Goal: Task Accomplishment & Management: Manage account settings

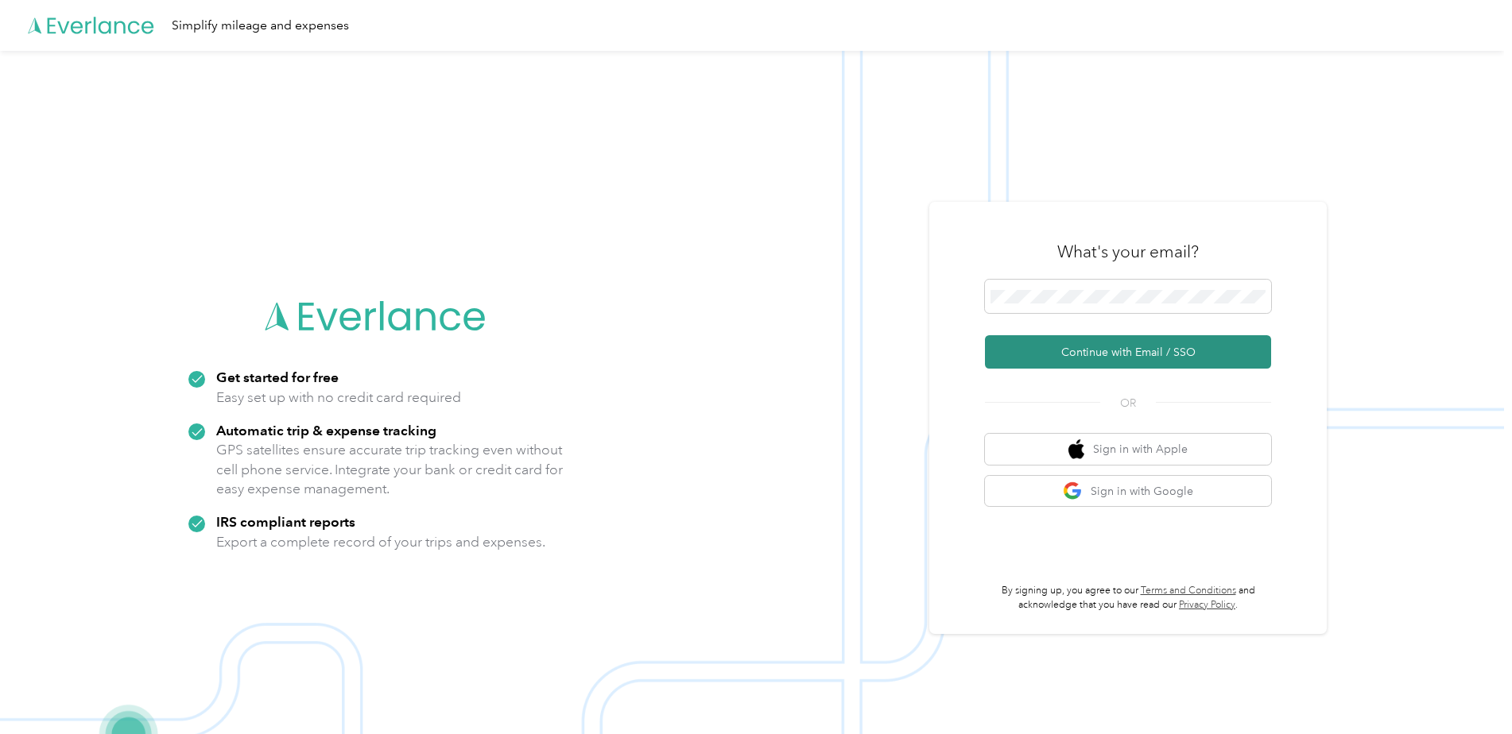
click at [1130, 354] on button "Continue with Email / SSO" at bounding box center [1128, 351] width 286 height 33
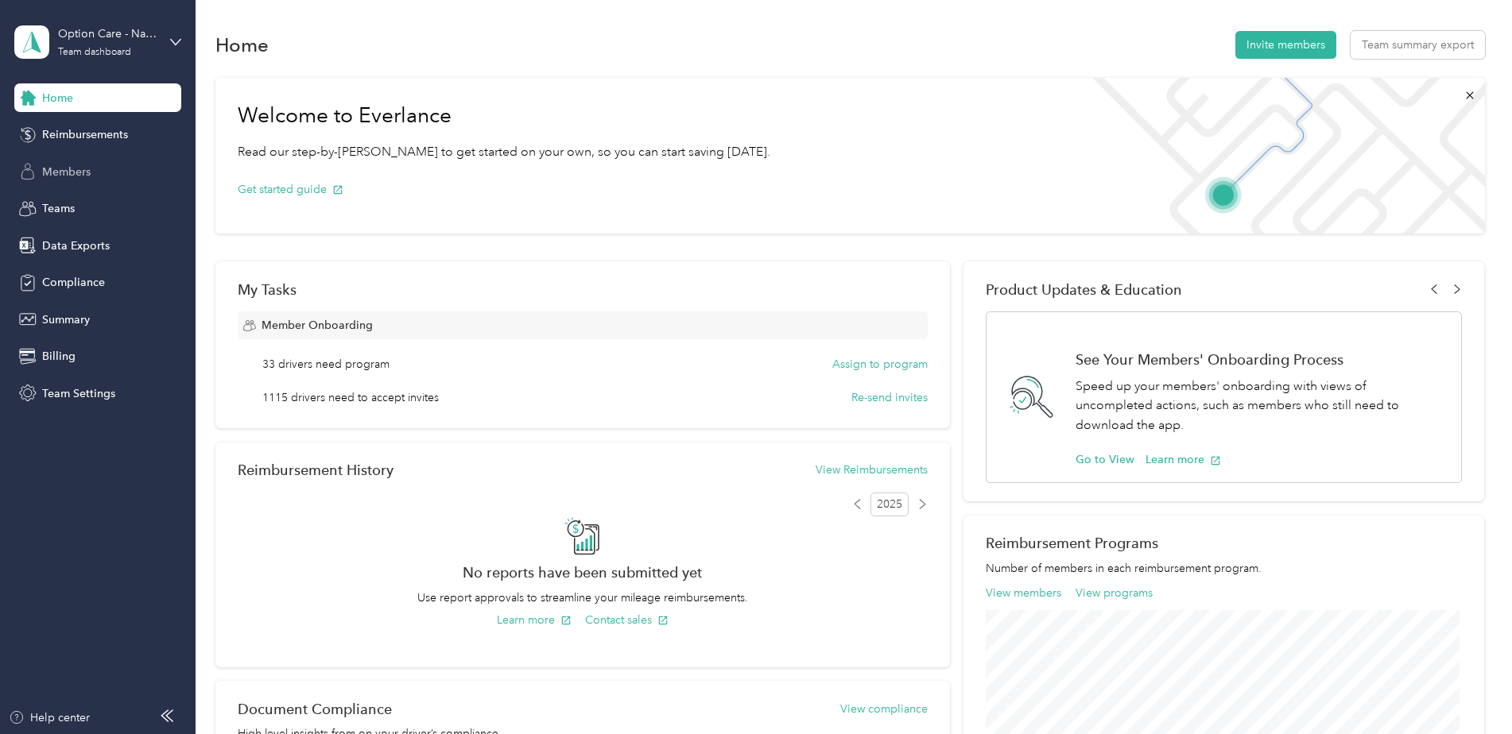
click at [68, 176] on span "Members" at bounding box center [66, 172] width 48 height 17
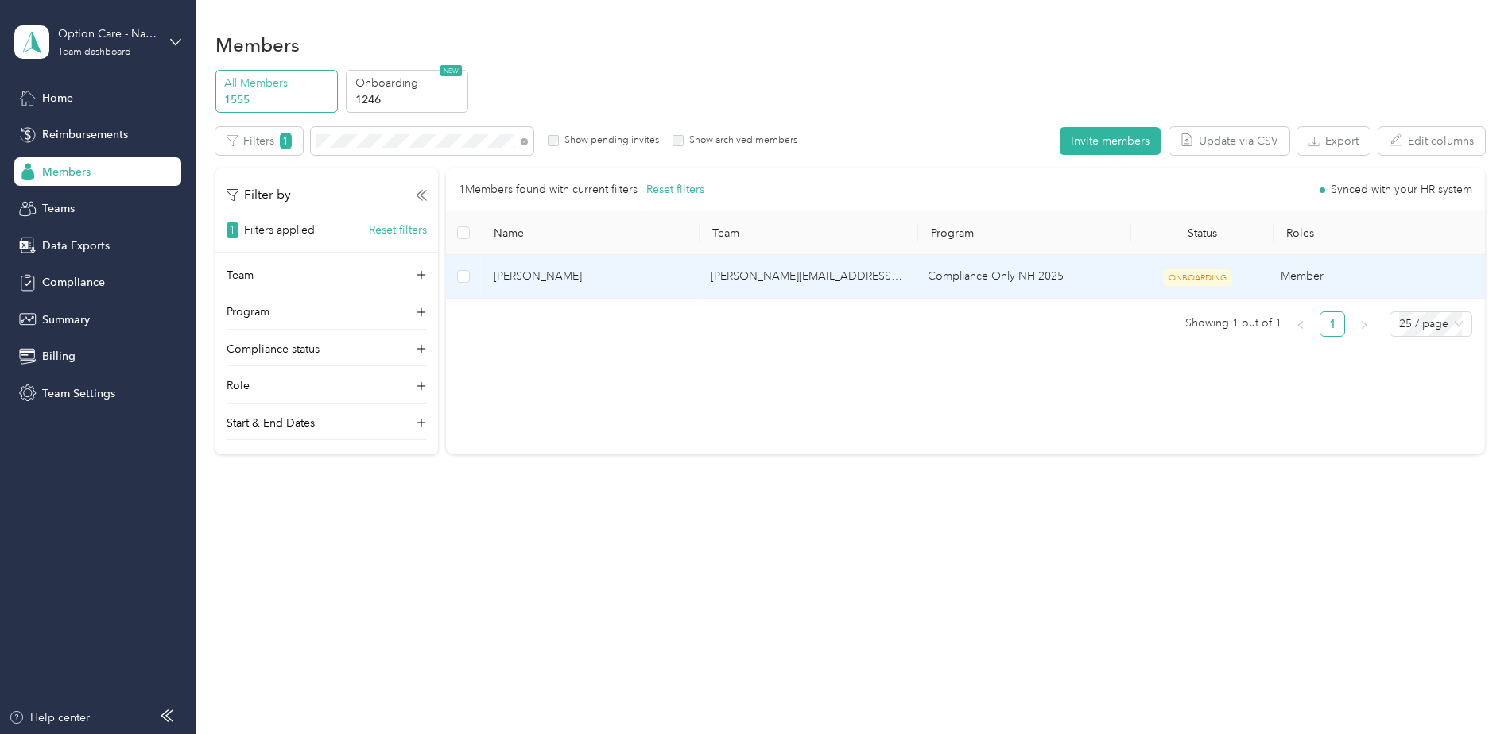
click at [616, 264] on td "[PERSON_NAME]" at bounding box center [589, 277] width 217 height 44
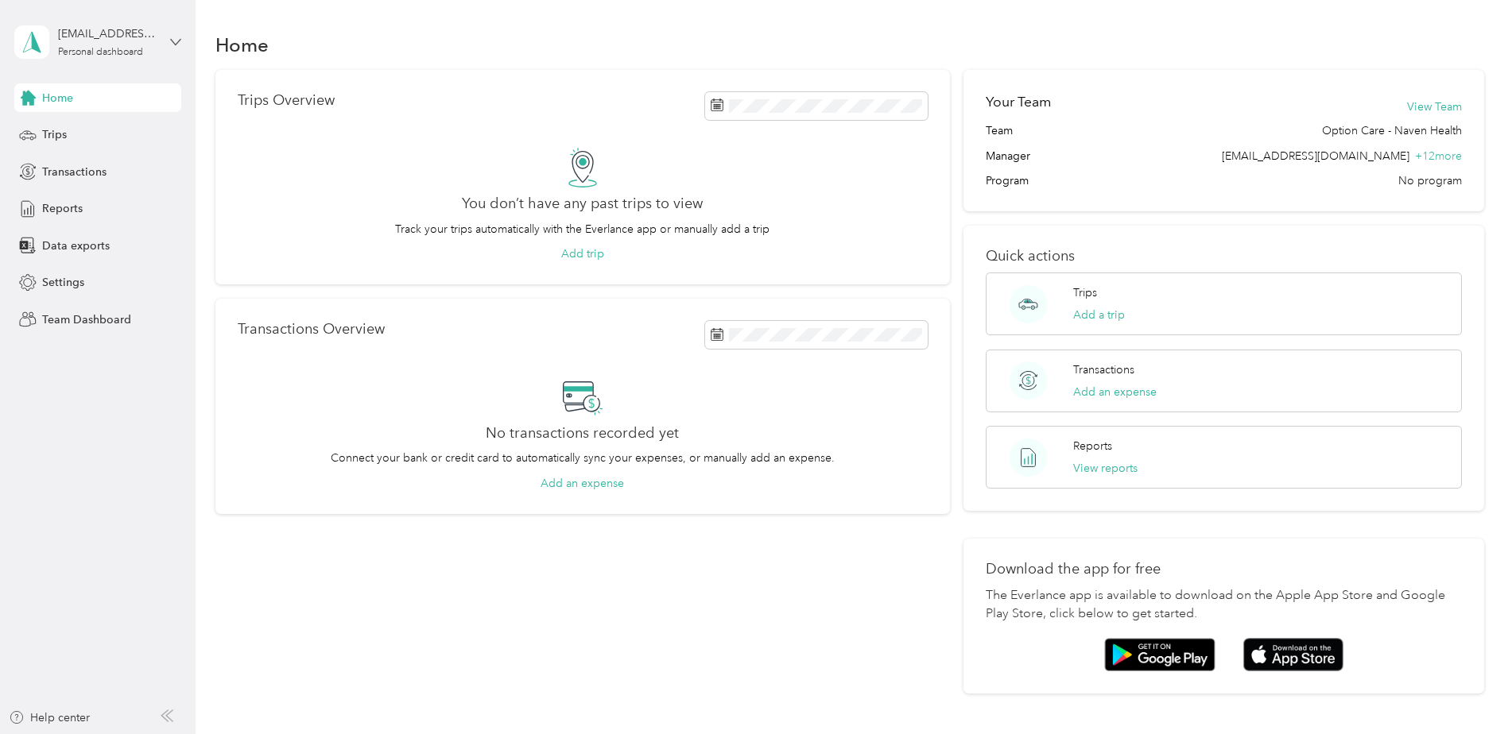
click at [180, 42] on icon at bounding box center [175, 42] width 11 height 11
click at [103, 197] on div "Log out" at bounding box center [181, 203] width 312 height 28
